Goal: Answer question/provide support: Answer question/provide support

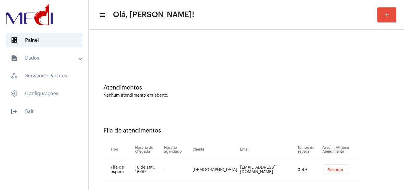
scroll to position [8, 0]
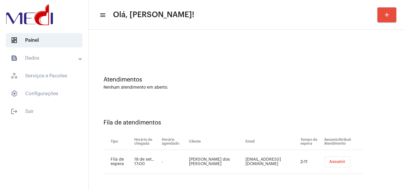
click at [329, 161] on span "Assumir" at bounding box center [337, 161] width 16 height 4
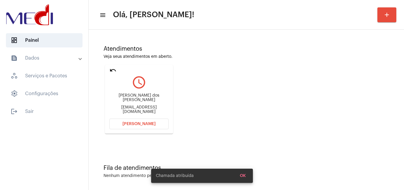
scroll to position [42, 0]
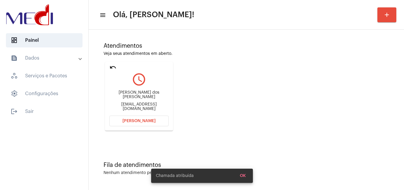
click at [145, 104] on div "[EMAIL_ADDRESS][DOMAIN_NAME]" at bounding box center [138, 106] width 59 height 9
copy mat-card-content "[EMAIL_ADDRESS][DOMAIN_NAME] [PERSON_NAME]"
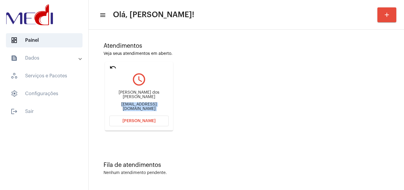
click at [144, 118] on button "[PERSON_NAME]" at bounding box center [138, 120] width 59 height 11
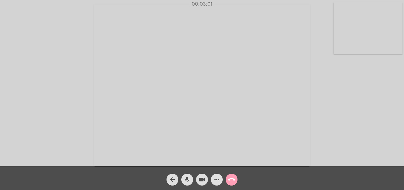
click at [232, 178] on mat-icon "call_end" at bounding box center [231, 179] width 7 height 7
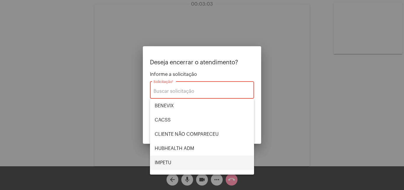
click at [194, 160] on span "IMPETU" at bounding box center [202, 162] width 95 height 14
type input "IMPETU"
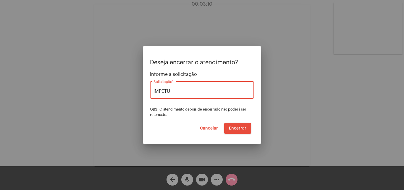
click at [238, 128] on span "Encerrar" at bounding box center [237, 128] width 17 height 4
